Goal: Check status: Check status

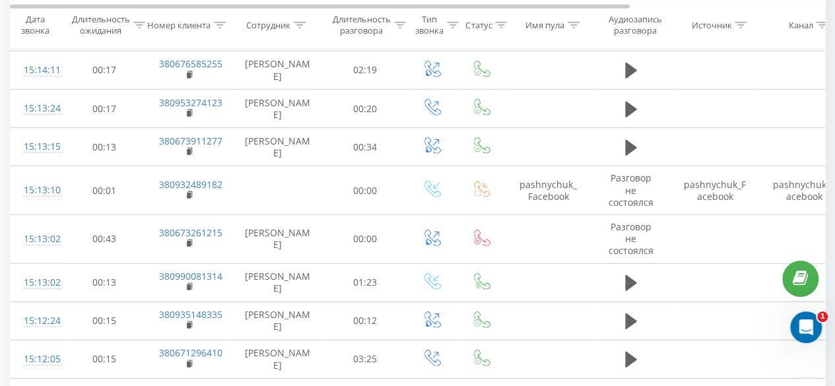
scroll to position [1715, 0]
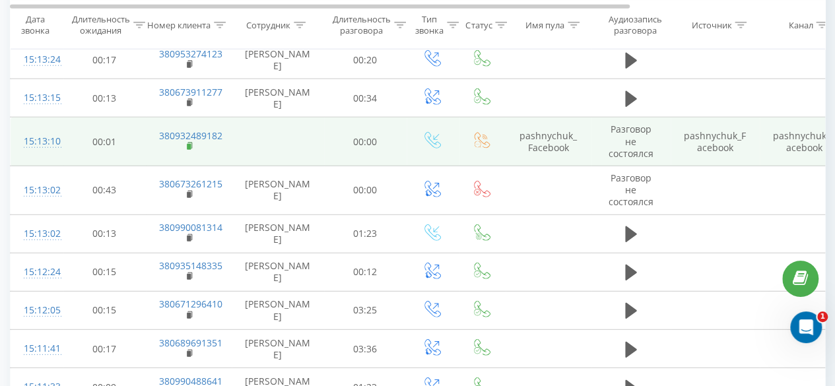
click at [190, 150] on rect at bounding box center [189, 147] width 4 height 6
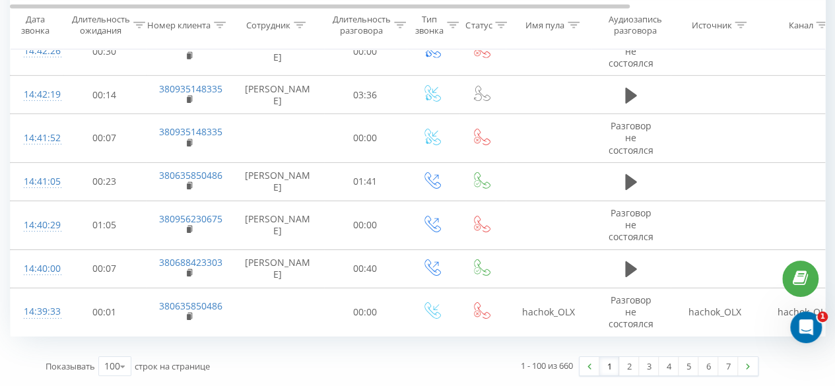
scroll to position [4645, 0]
click at [629, 366] on link "2" at bounding box center [629, 366] width 20 height 18
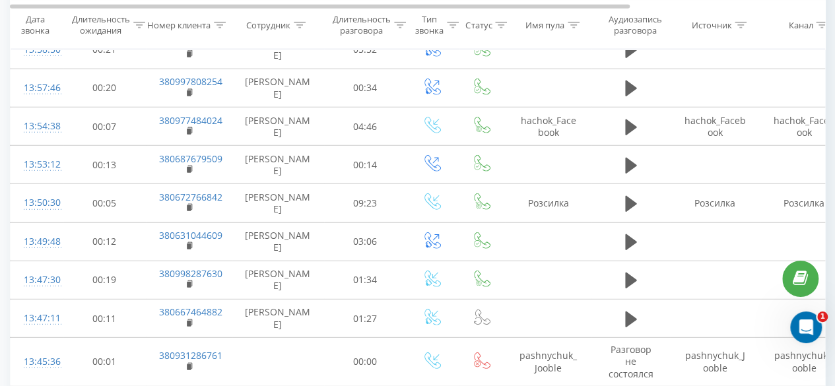
scroll to position [4428, 0]
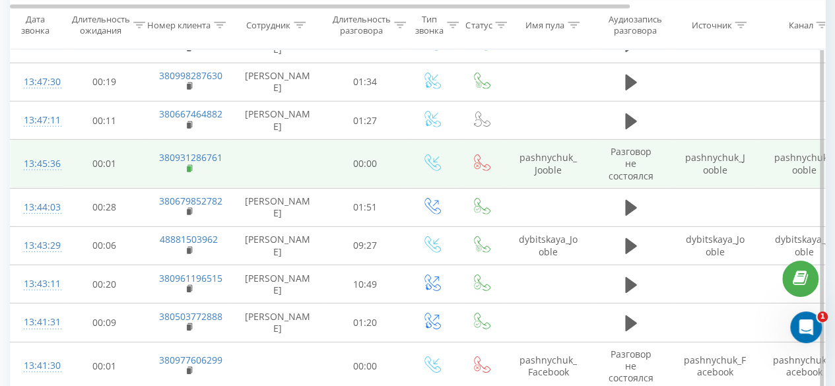
click at [191, 164] on icon at bounding box center [189, 167] width 5 height 6
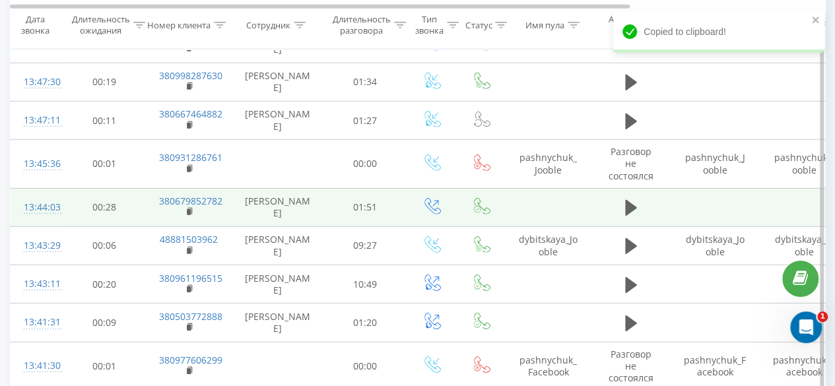
scroll to position [4560, 0]
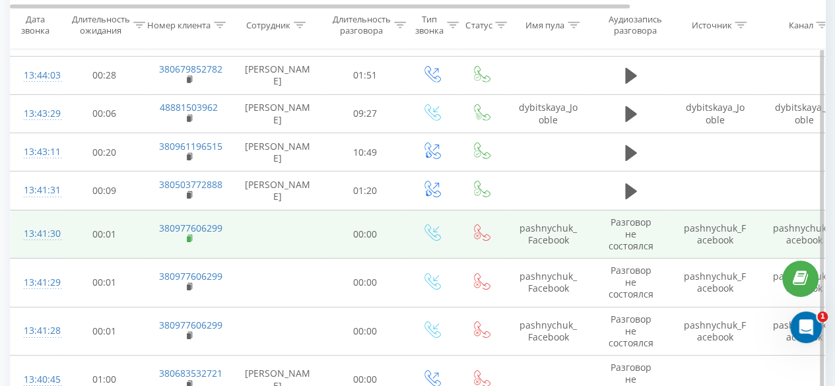
click at [189, 236] on rect at bounding box center [189, 239] width 4 height 6
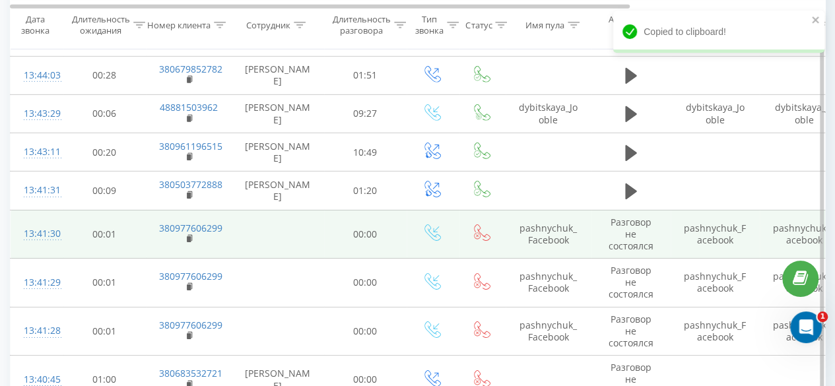
scroll to position [4655, 0]
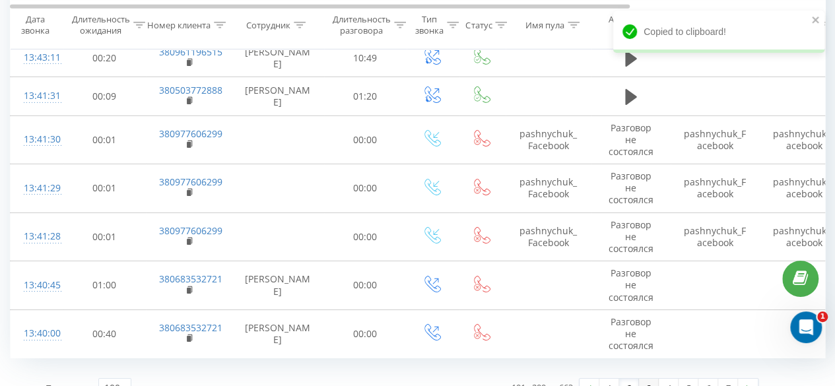
click at [652, 379] on link "3" at bounding box center [649, 388] width 20 height 18
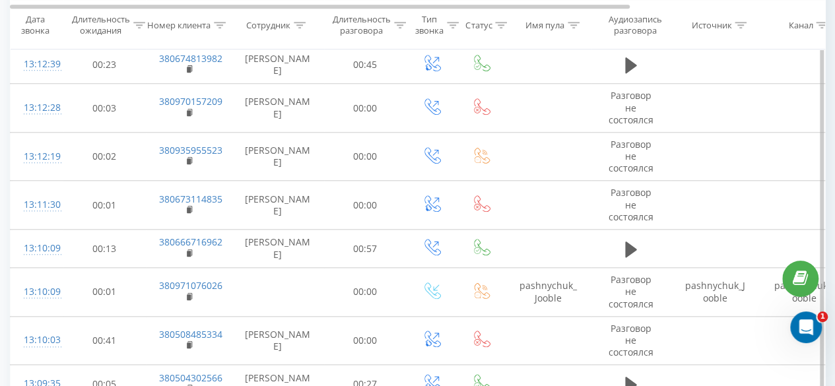
scroll to position [3175, 0]
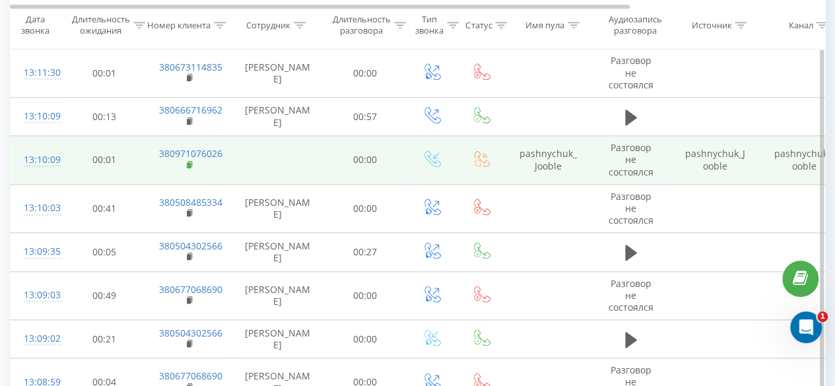
click at [187, 168] on rect at bounding box center [189, 165] width 4 height 6
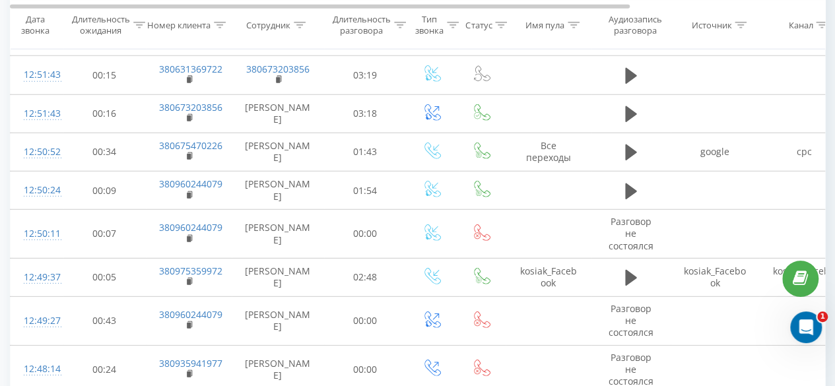
scroll to position [4604, 0]
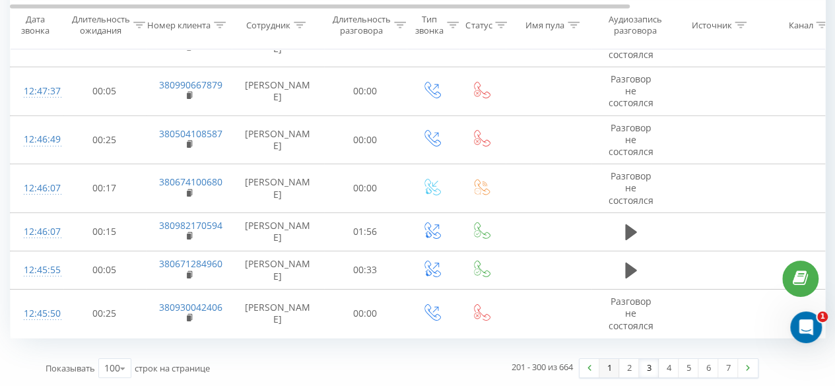
click at [610, 375] on link "1" at bounding box center [609, 368] width 20 height 18
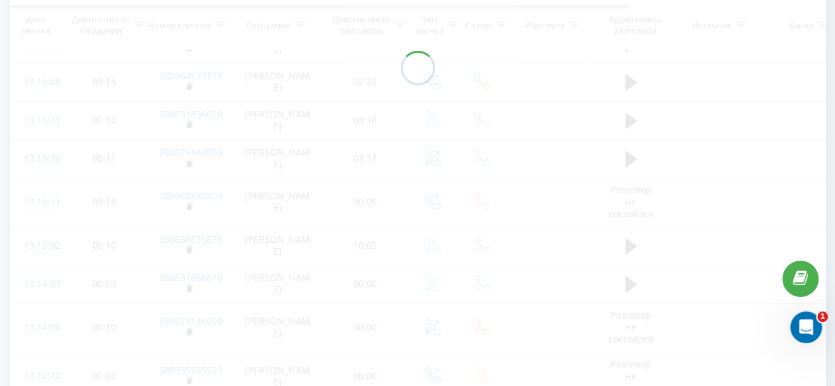
scroll to position [2267, 0]
